Goal: Transaction & Acquisition: Purchase product/service

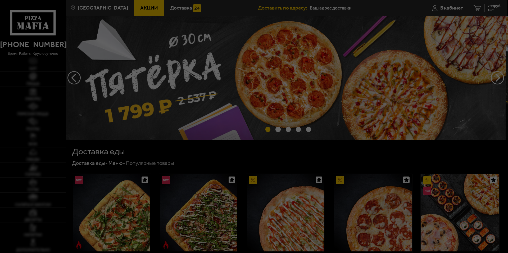
type input "[STREET_ADDRESS]"
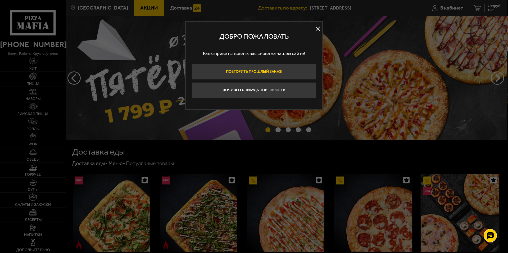
click at [278, 74] on button "Повторить прошлый заказ!" at bounding box center [253, 72] width 125 height 16
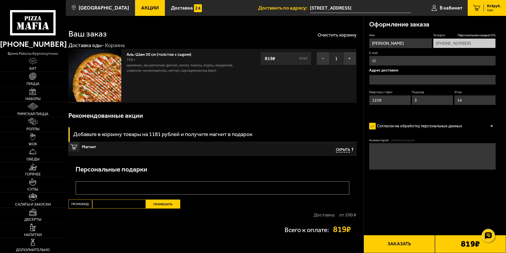
type input "[STREET_ADDRESS]"
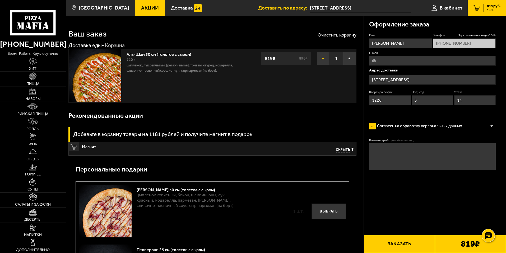
click at [320, 61] on button "−" at bounding box center [323, 58] width 13 height 13
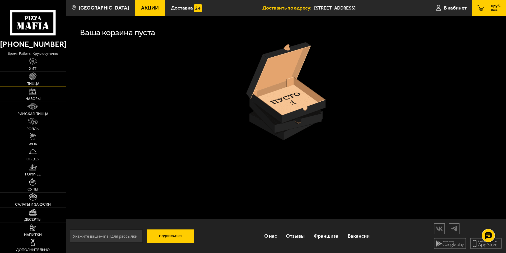
click at [35, 80] on img at bounding box center [32, 75] width 7 height 7
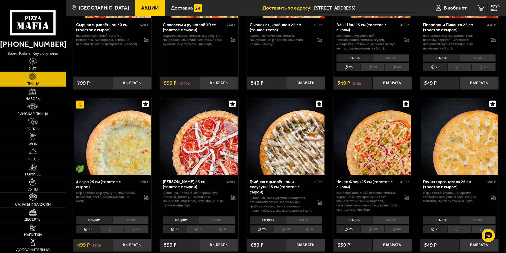
scroll to position [1296, 0]
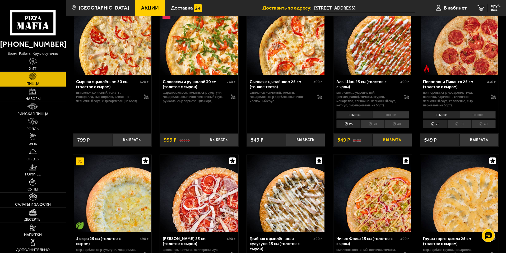
click at [407, 146] on button "Выбрать" at bounding box center [392, 139] width 39 height 13
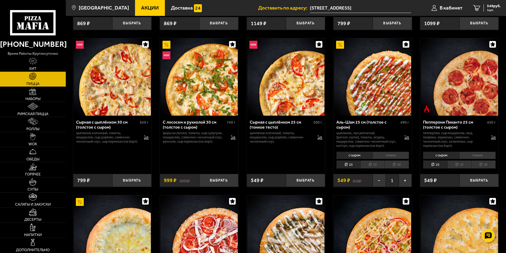
scroll to position [1190, 0]
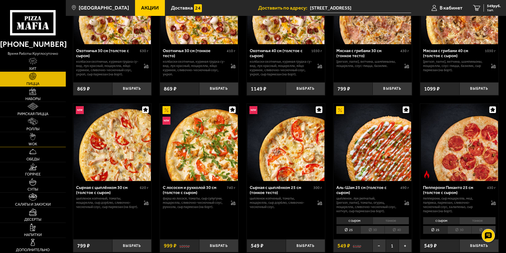
click at [37, 142] on span "WOK" at bounding box center [33, 144] width 9 height 4
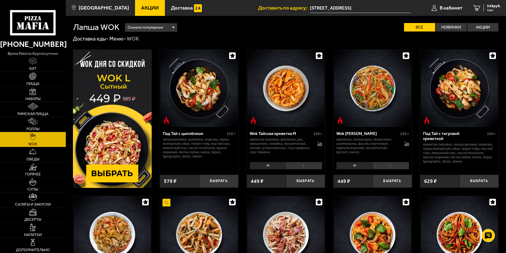
click at [278, 167] on li "M" at bounding box center [268, 165] width 36 height 7
click at [277, 165] on li "M" at bounding box center [268, 165] width 36 height 7
click at [303, 168] on li "L" at bounding box center [304, 165] width 36 height 7
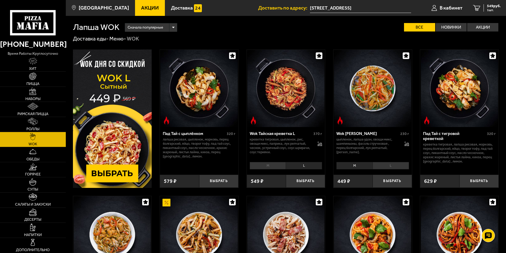
click at [273, 165] on li "M" at bounding box center [268, 165] width 36 height 7
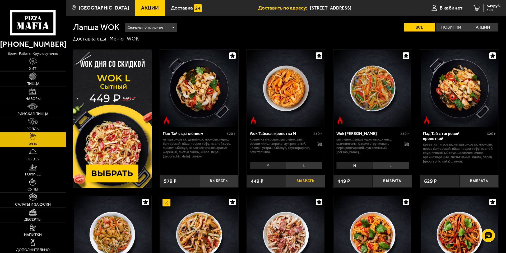
click at [304, 179] on button "Выбрать" at bounding box center [305, 181] width 39 height 13
click at [489, 3] on link "2 931 руб. 2 шт." at bounding box center [487, 8] width 38 height 16
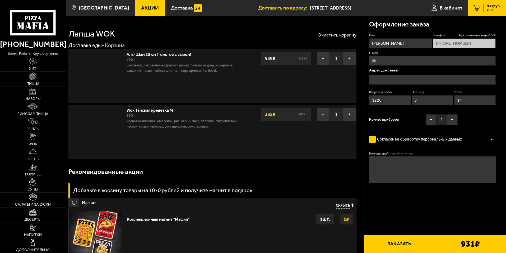
type input "[STREET_ADDRESS]"
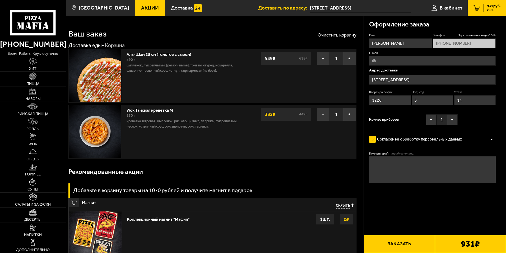
click at [402, 241] on button "Заказать" at bounding box center [399, 244] width 71 height 18
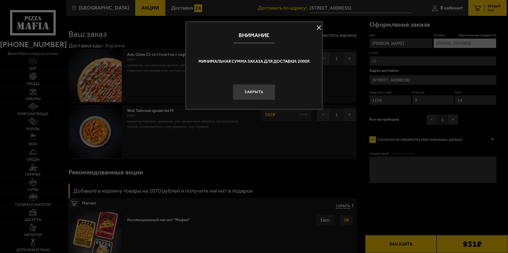
click at [319, 27] on button at bounding box center [319, 28] width 8 height 8
